Goal: Find contact information: Find contact information

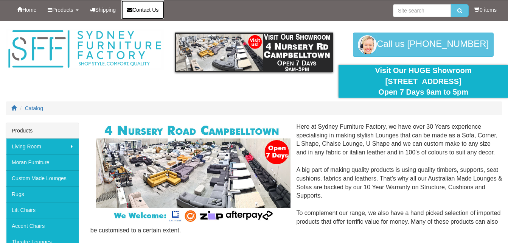
click at [144, 7] on span "Contact Us" at bounding box center [146, 10] width 26 height 6
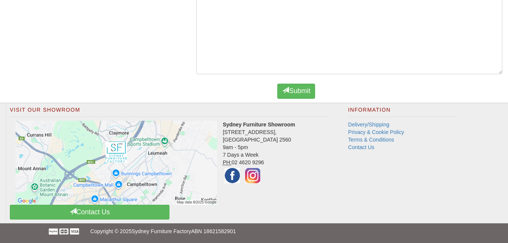
scroll to position [516, 0]
click at [232, 176] on img at bounding box center [232, 175] width 19 height 19
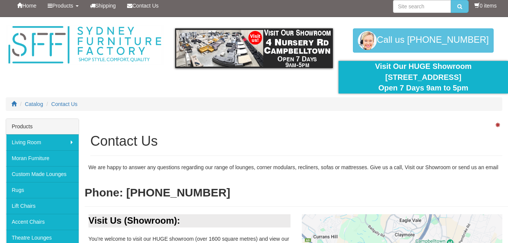
scroll to position [0, 0]
